Goal: Find specific page/section: Find specific page/section

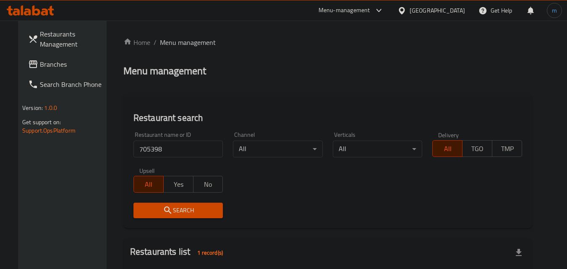
click at [437, 8] on div "United Arab Emirates" at bounding box center [436, 10] width 55 height 9
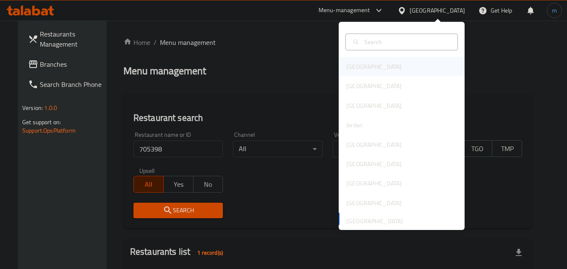
click at [359, 57] on div "[GEOGRAPHIC_DATA]" at bounding box center [373, 66] width 69 height 19
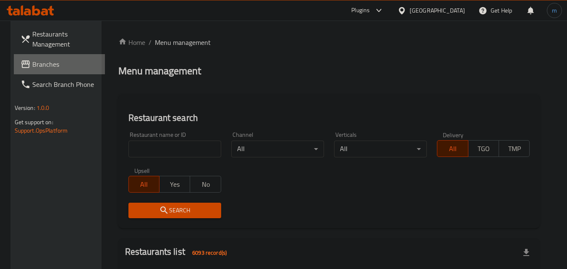
click at [37, 63] on span "Branches" at bounding box center [65, 64] width 66 height 10
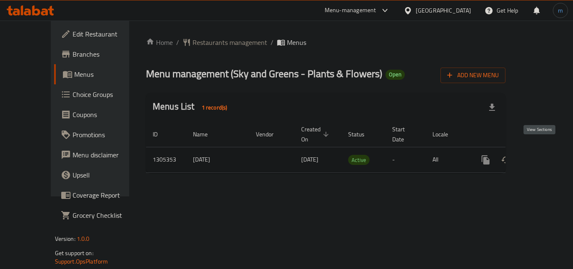
click at [544, 155] on icon "enhanced table" at bounding box center [546, 160] width 10 height 10
click at [192, 33] on div "Home / Restaurants management / Menus Menu management ( Sky and Greens - Plants…" at bounding box center [325, 109] width 393 height 177
click at [193, 42] on span "Restaurants management" at bounding box center [230, 43] width 75 height 10
click at [193, 38] on span "Restaurants management" at bounding box center [230, 43] width 75 height 10
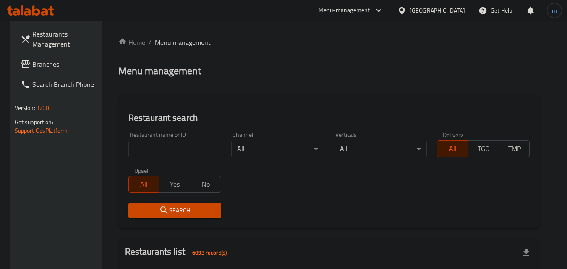
click at [193, 147] on input "search" at bounding box center [174, 149] width 93 height 17
paste input "703662"
type input "703662"
click at [188, 208] on span "Search" at bounding box center [174, 210] width 79 height 10
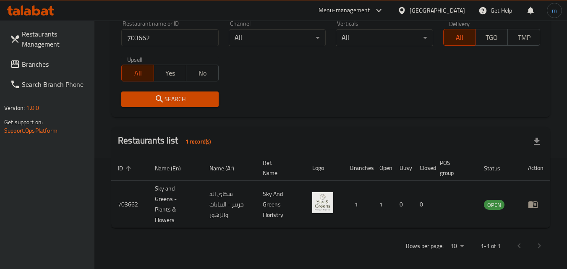
scroll to position [116, 0]
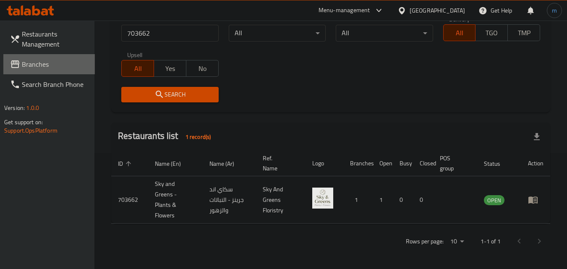
click at [33, 65] on span "Branches" at bounding box center [55, 64] width 66 height 10
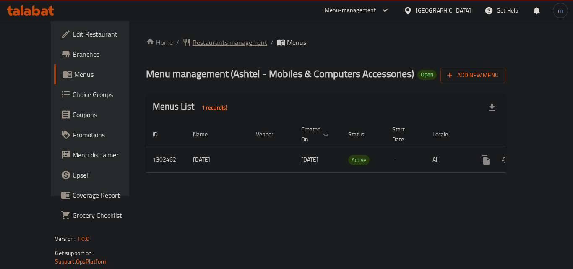
click at [193, 43] on span "Restaurants management" at bounding box center [230, 42] width 75 height 10
click at [193, 42] on span "Restaurants management" at bounding box center [230, 43] width 75 height 10
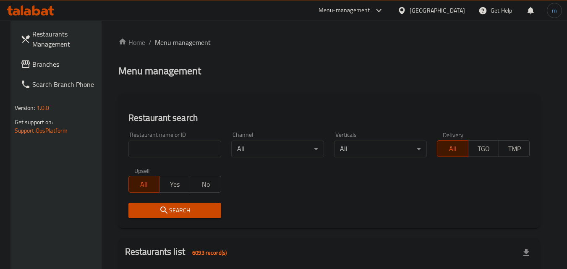
click at [172, 152] on input "search" at bounding box center [174, 149] width 93 height 17
paste input "702328"
type input "702328"
click at [180, 214] on span "Search" at bounding box center [174, 210] width 79 height 10
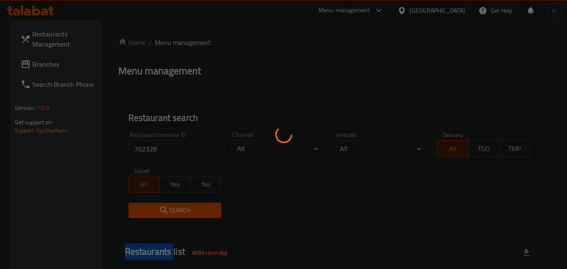
click at [180, 214] on div at bounding box center [283, 134] width 567 height 269
click at [336, 178] on div at bounding box center [283, 134] width 567 height 269
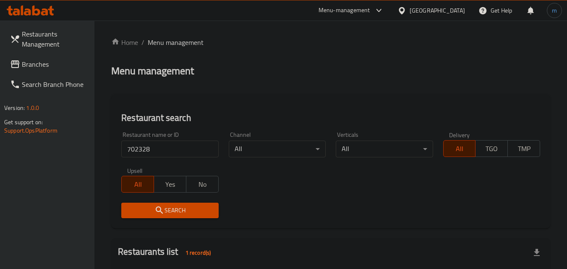
click at [462, 9] on div "[GEOGRAPHIC_DATA]" at bounding box center [436, 10] width 55 height 9
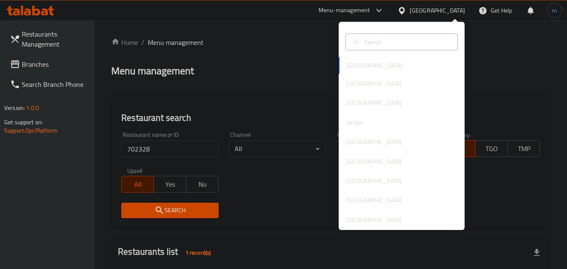
click at [359, 62] on div "Bahrain Egypt Iraq Jordan Kuwait Oman Qatar Saudi Arabia United Arab Emirates" at bounding box center [401, 143] width 126 height 172
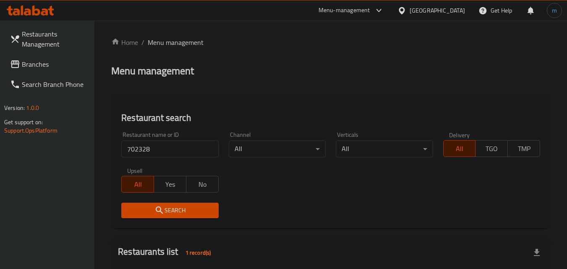
click at [266, 67] on div "Menu management" at bounding box center [330, 70] width 439 height 13
click at [33, 61] on span "Branches" at bounding box center [55, 64] width 66 height 10
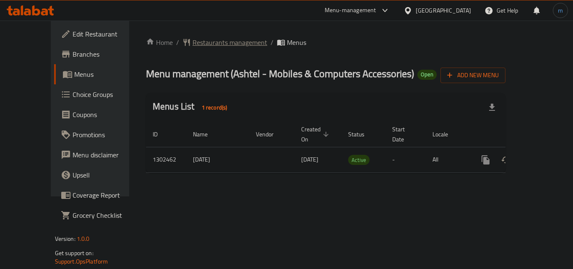
click at [197, 42] on span "Restaurants management" at bounding box center [230, 42] width 75 height 10
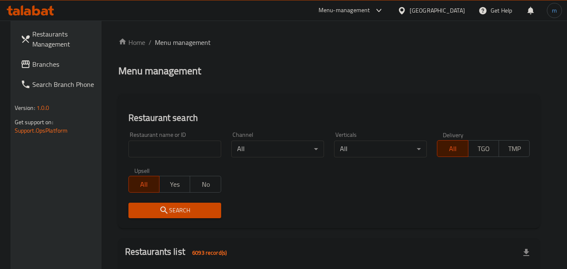
click at [199, 147] on input "search" at bounding box center [174, 149] width 93 height 17
paste input "702328"
type input "702328"
click at [169, 204] on button "Search" at bounding box center [174, 211] width 93 height 16
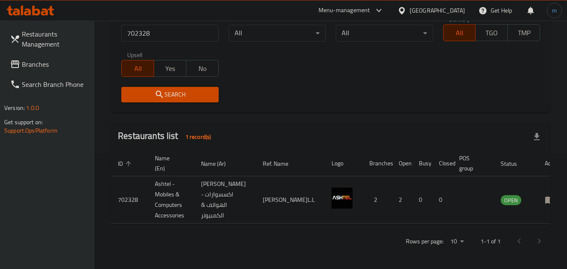
scroll to position [116, 0]
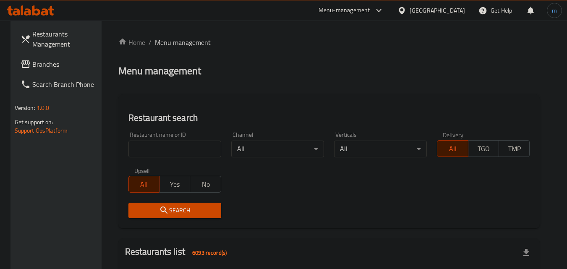
click at [452, 13] on div "[GEOGRAPHIC_DATA]" at bounding box center [436, 10] width 55 height 9
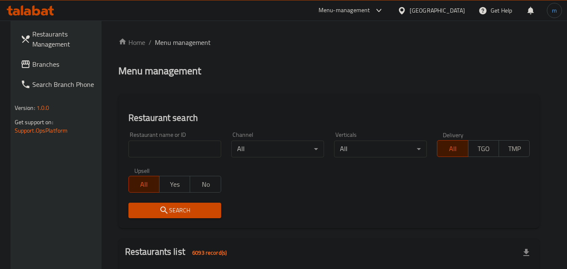
click at [39, 59] on span "Branches" at bounding box center [65, 64] width 66 height 10
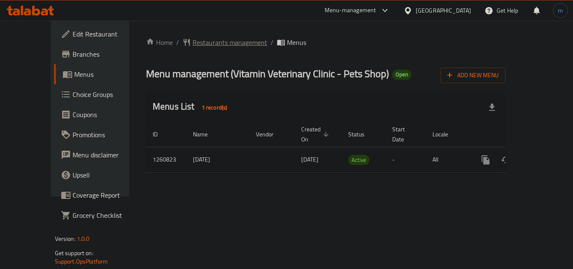
click at [199, 41] on span "Restaurants management" at bounding box center [230, 42] width 75 height 10
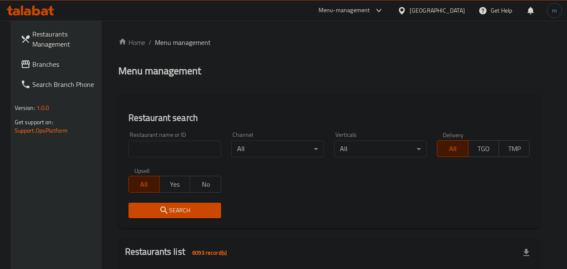
click at [166, 149] on input "search" at bounding box center [174, 149] width 93 height 17
paste input "684813"
type input "684813"
click at [181, 206] on span "Search" at bounding box center [174, 210] width 79 height 10
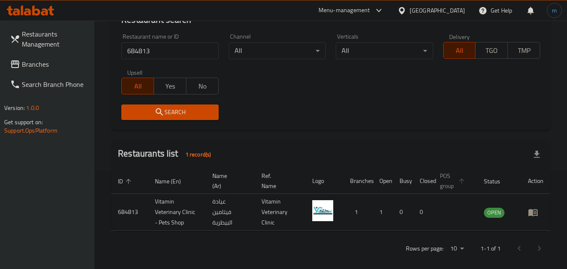
scroll to position [105, 0]
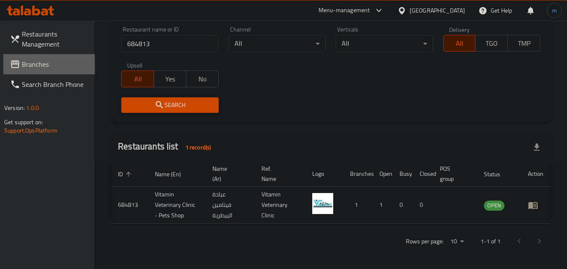
click at [37, 64] on span "Branches" at bounding box center [55, 64] width 66 height 10
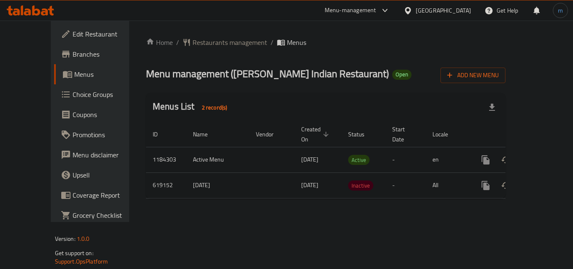
click at [217, 208] on div "Home / Restaurants management / Menus Menu management ( [PERSON_NAME] Indian Re…" at bounding box center [325, 121] width 393 height 201
click at [206, 42] on span "Restaurants management" at bounding box center [230, 42] width 75 height 10
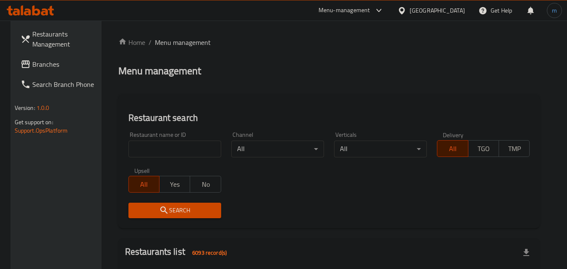
click at [181, 148] on input "search" at bounding box center [174, 149] width 93 height 17
paste input "639058"
type input "639058"
click at [189, 210] on span "Search" at bounding box center [174, 210] width 79 height 10
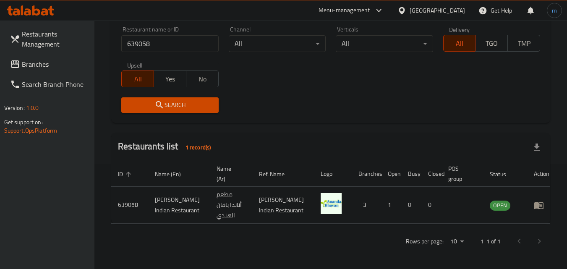
scroll to position [105, 0]
click at [461, 10] on div "[GEOGRAPHIC_DATA]" at bounding box center [436, 10] width 55 height 9
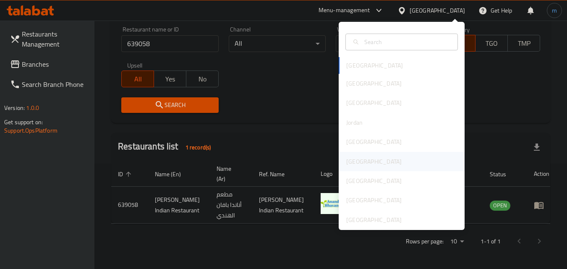
click at [357, 162] on div "[GEOGRAPHIC_DATA]" at bounding box center [373, 161] width 69 height 19
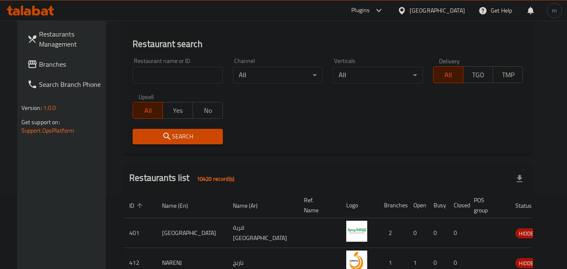
scroll to position [105, 0]
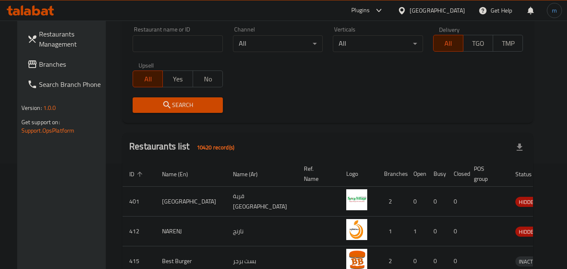
click at [39, 64] on span "Branches" at bounding box center [72, 64] width 66 height 10
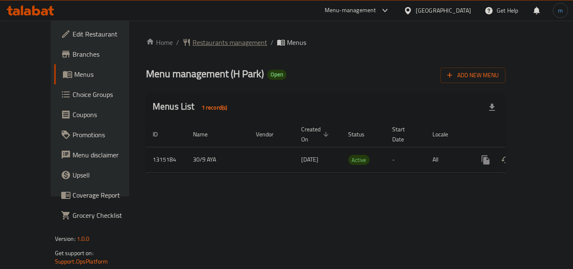
click at [208, 39] on span "Restaurants management" at bounding box center [230, 42] width 75 height 10
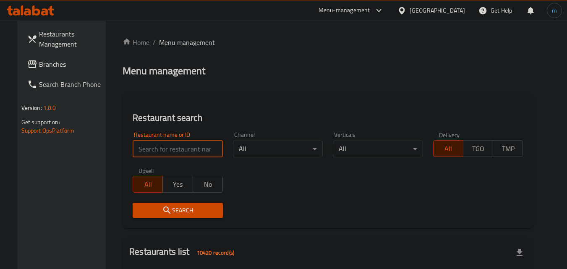
click at [181, 141] on input "search" at bounding box center [178, 149] width 90 height 17
paste input "707224"
type input "707224"
click at [184, 204] on button "Search" at bounding box center [178, 211] width 90 height 16
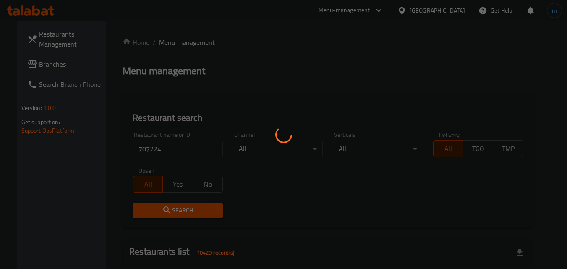
scroll to position [98, 0]
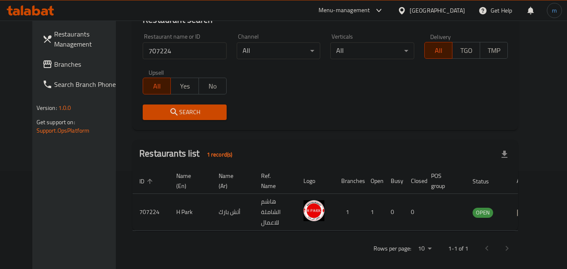
click at [458, 13] on div "[GEOGRAPHIC_DATA]" at bounding box center [436, 10] width 55 height 9
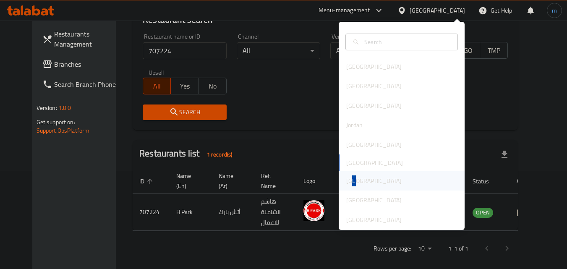
click at [348, 179] on div "[GEOGRAPHIC_DATA]" at bounding box center [373, 180] width 55 height 9
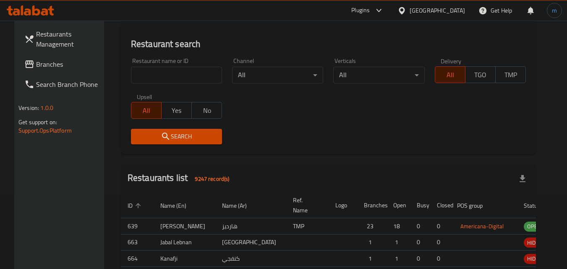
scroll to position [98, 0]
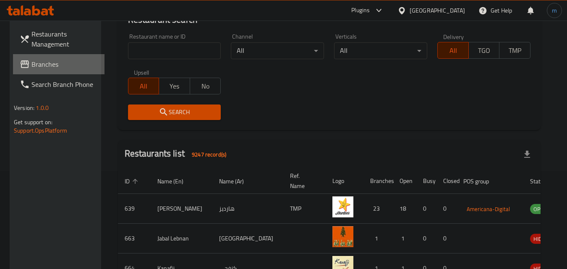
click at [36, 66] on span "Branches" at bounding box center [64, 64] width 66 height 10
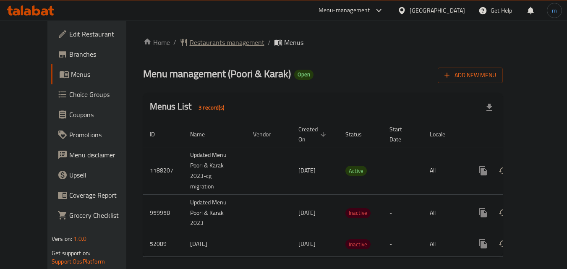
click at [206, 39] on span "Restaurants management" at bounding box center [227, 42] width 75 height 10
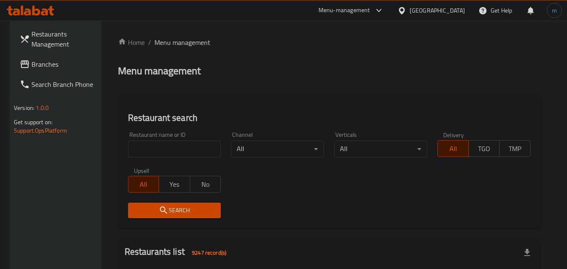
click at [157, 143] on input "search" at bounding box center [174, 149] width 93 height 17
paste input "2793"
type input "2793"
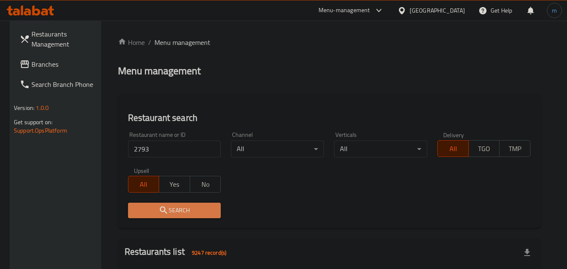
click at [180, 209] on span "Search" at bounding box center [175, 210] width 80 height 10
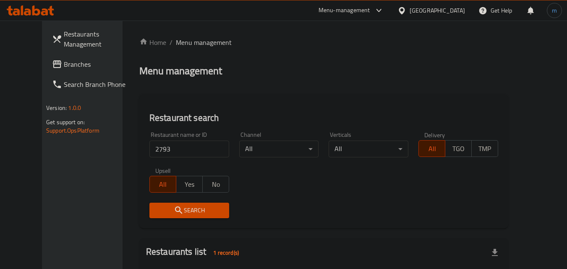
click at [180, 209] on span "Search" at bounding box center [189, 210] width 66 height 10
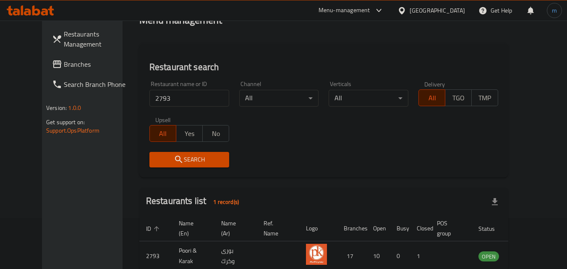
scroll to position [98, 0]
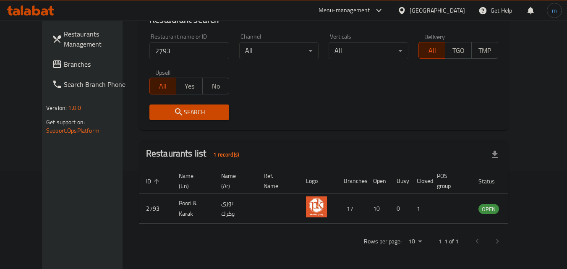
click at [462, 11] on div "[GEOGRAPHIC_DATA]" at bounding box center [436, 10] width 55 height 9
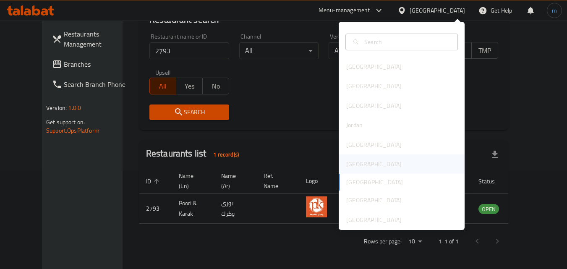
click at [357, 167] on div "[GEOGRAPHIC_DATA]" at bounding box center [373, 163] width 69 height 19
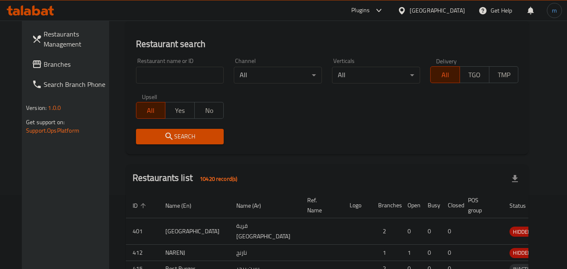
scroll to position [98, 0]
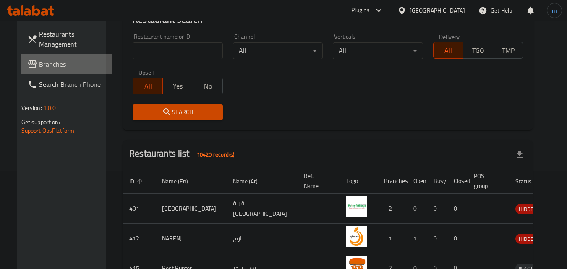
click at [39, 62] on span "Branches" at bounding box center [72, 64] width 66 height 10
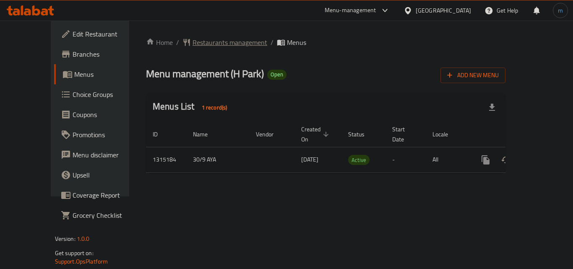
click at [198, 41] on span "Restaurants management" at bounding box center [230, 42] width 75 height 10
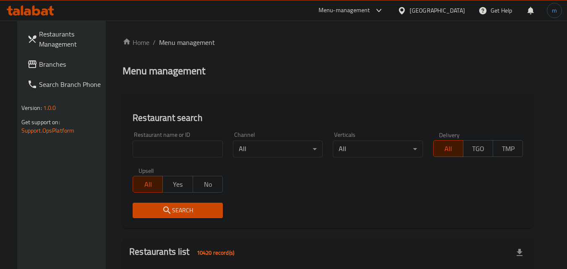
click at [173, 148] on input "search" at bounding box center [178, 149] width 90 height 17
paste input "707224"
type input "707224"
click at [181, 206] on span "Search" at bounding box center [177, 210] width 77 height 10
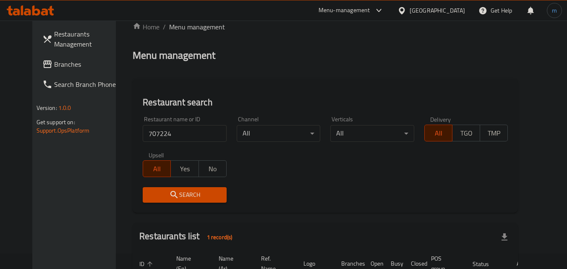
scroll to position [14, 0]
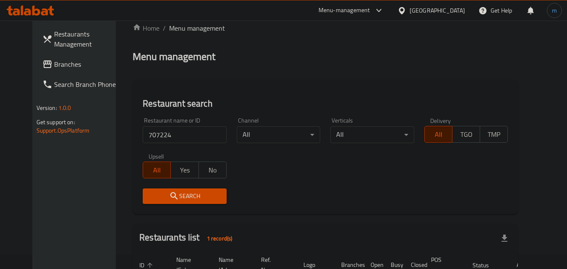
click at [455, 12] on div "Oman" at bounding box center [436, 10] width 55 height 9
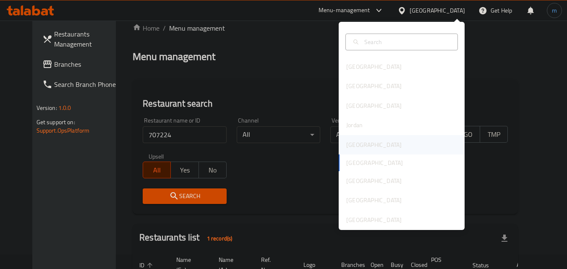
click at [355, 142] on div "[GEOGRAPHIC_DATA]" at bounding box center [373, 144] width 55 height 9
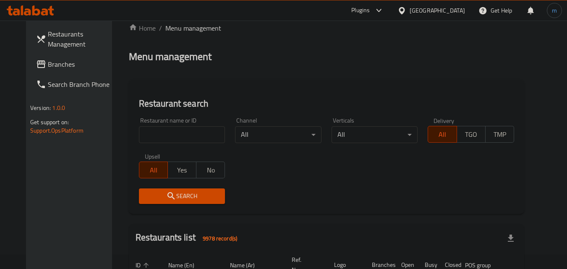
click at [48, 61] on span "Branches" at bounding box center [81, 64] width 66 height 10
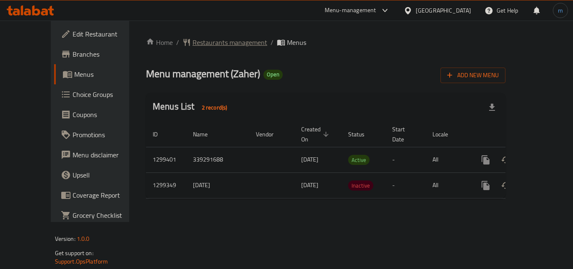
click at [193, 45] on span "Restaurants management" at bounding box center [230, 42] width 75 height 10
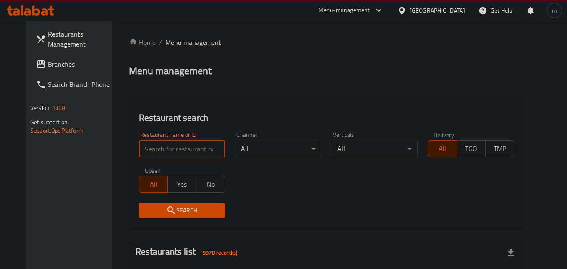
click at [177, 143] on input "search" at bounding box center [182, 149] width 86 height 17
paste input "701311"
type input "701311"
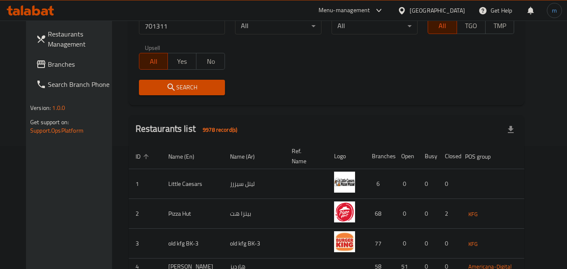
scroll to position [126, 0]
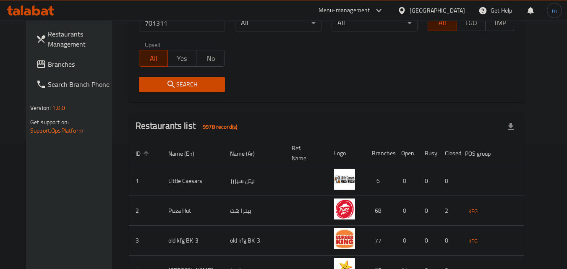
click at [184, 83] on span "Search" at bounding box center [182, 84] width 73 height 10
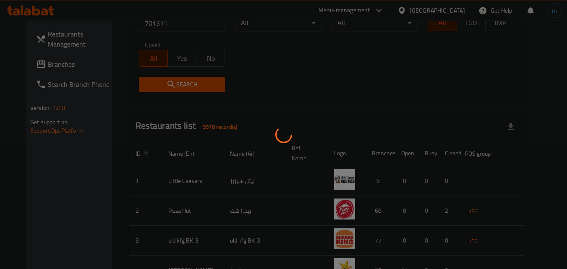
scroll to position [98, 0]
